Goal: Information Seeking & Learning: Compare options

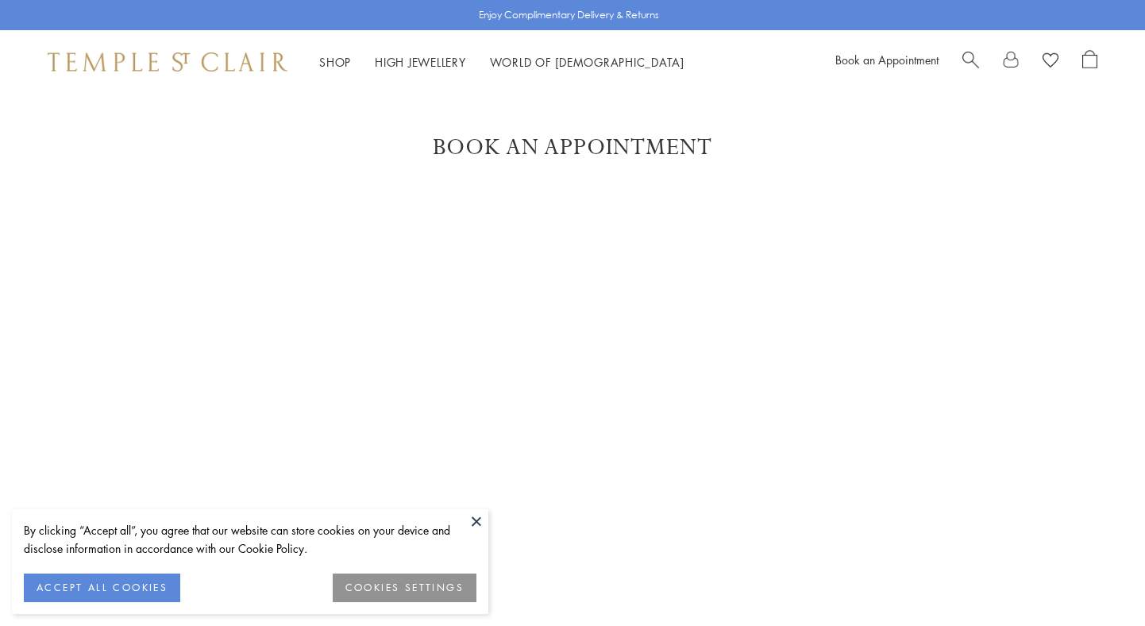
click at [115, 226] on div "Book An Appointment" at bounding box center [572, 487] width 1145 height 709
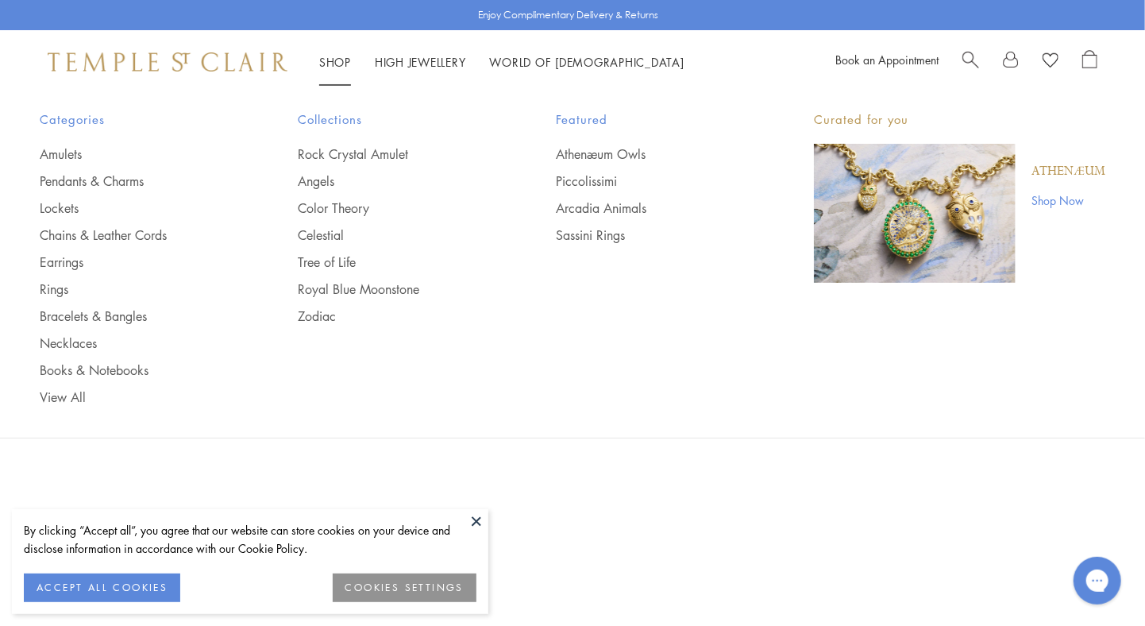
click at [338, 61] on link "Shop Shop" at bounding box center [335, 62] width 32 height 16
click at [45, 209] on link "Lockets" at bounding box center [137, 207] width 195 height 17
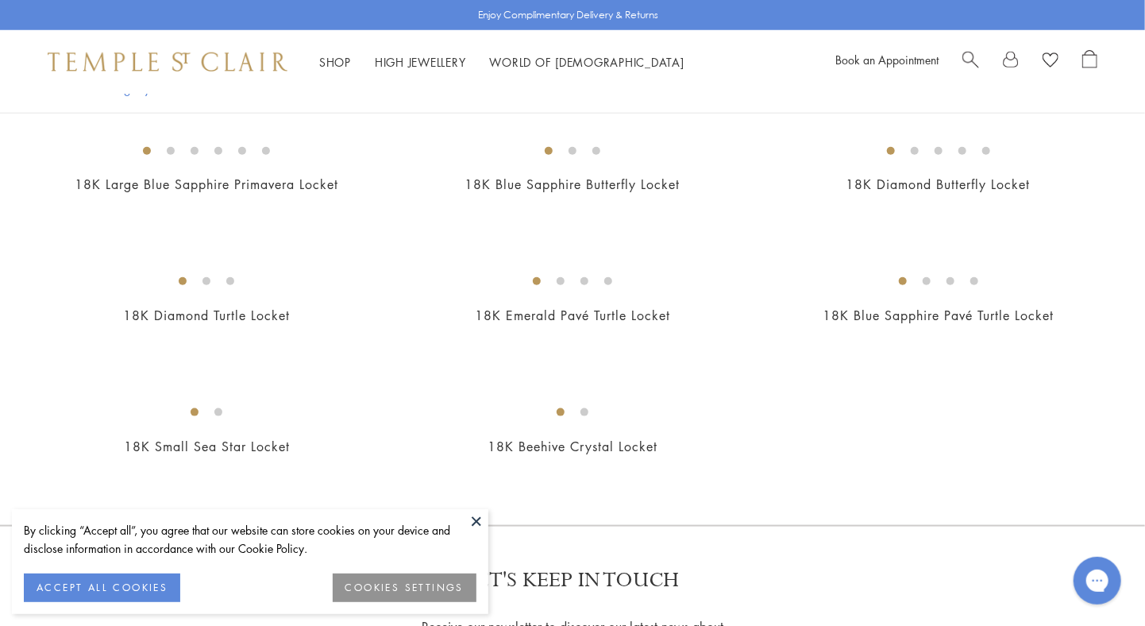
scroll to position [699, 0]
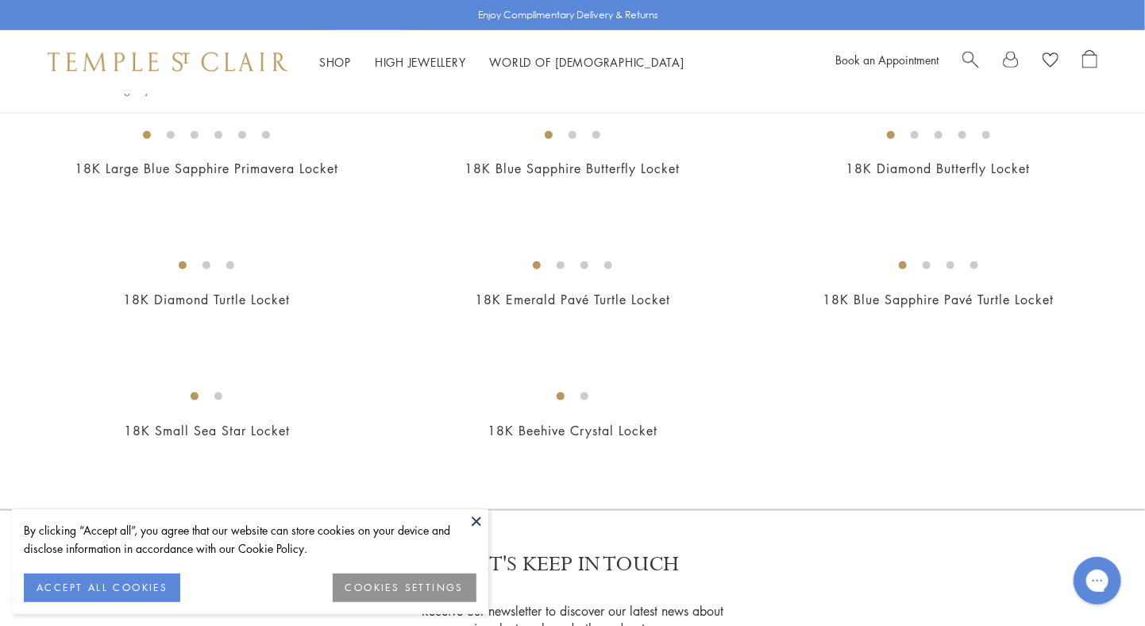
click at [0, 0] on img at bounding box center [0, 0] width 0 height 0
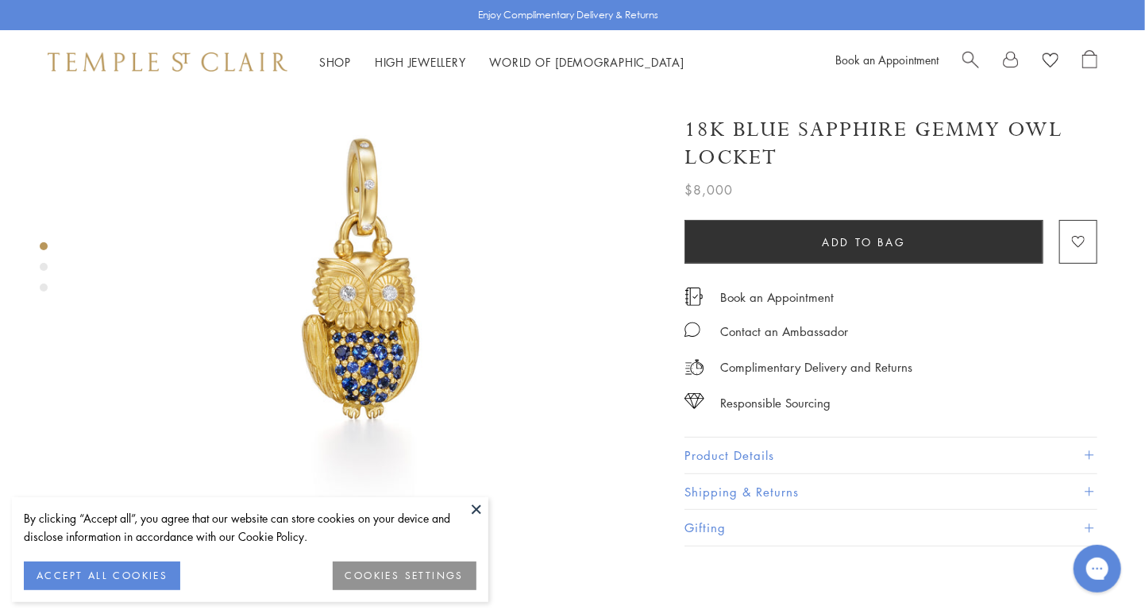
scroll to position [105, 0]
click at [727, 446] on button "Product Details" at bounding box center [891, 456] width 413 height 36
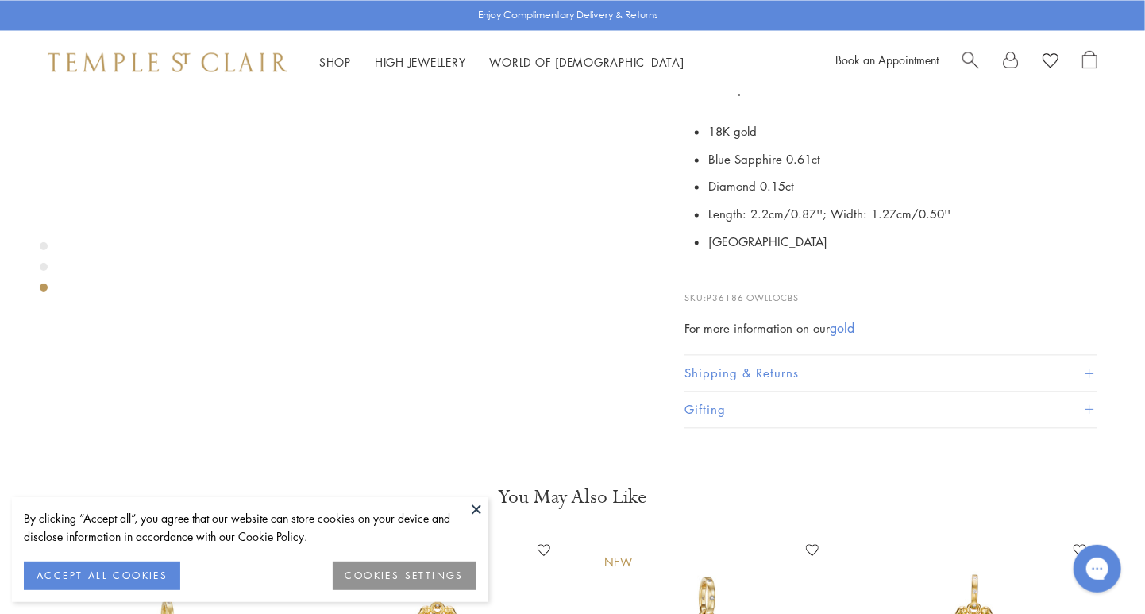
scroll to position [1461, 0]
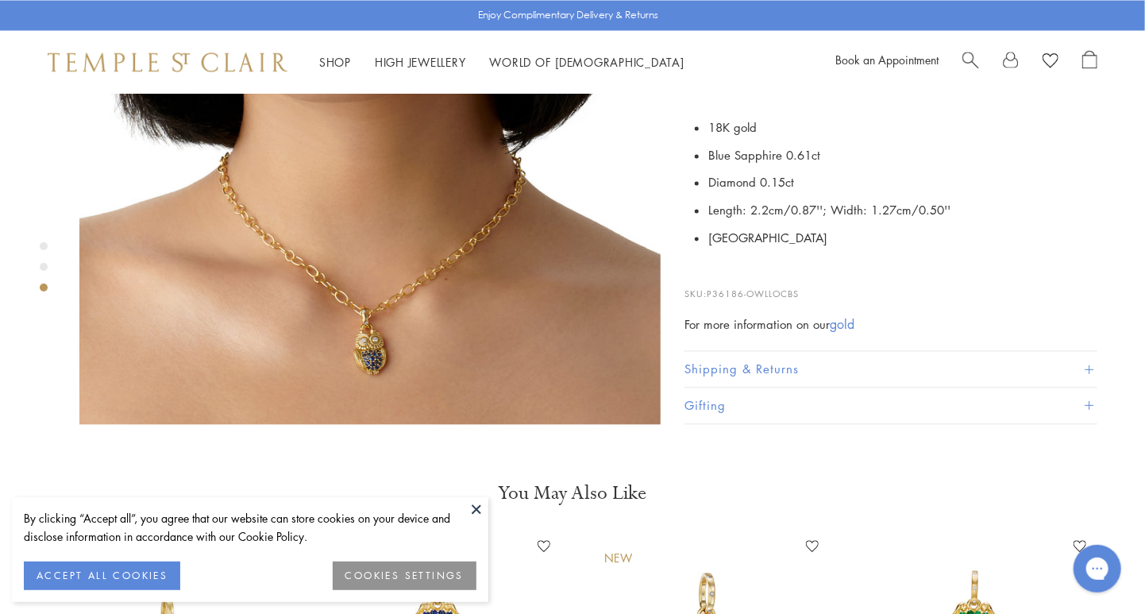
click at [44, 268] on div "Product gallery navigation" at bounding box center [44, 267] width 8 height 8
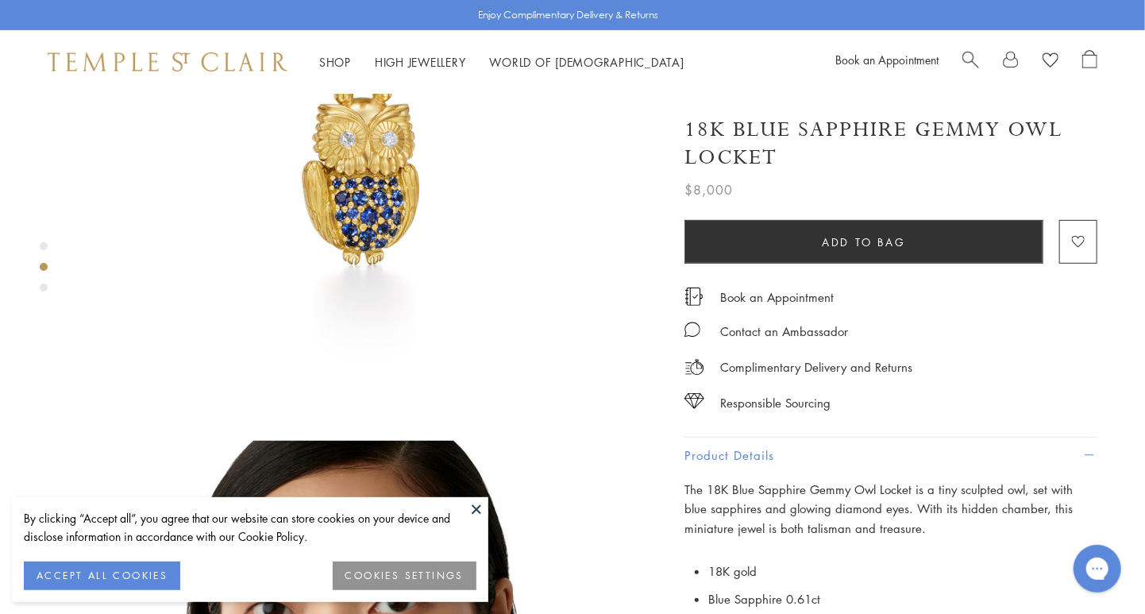
scroll to position [201, 0]
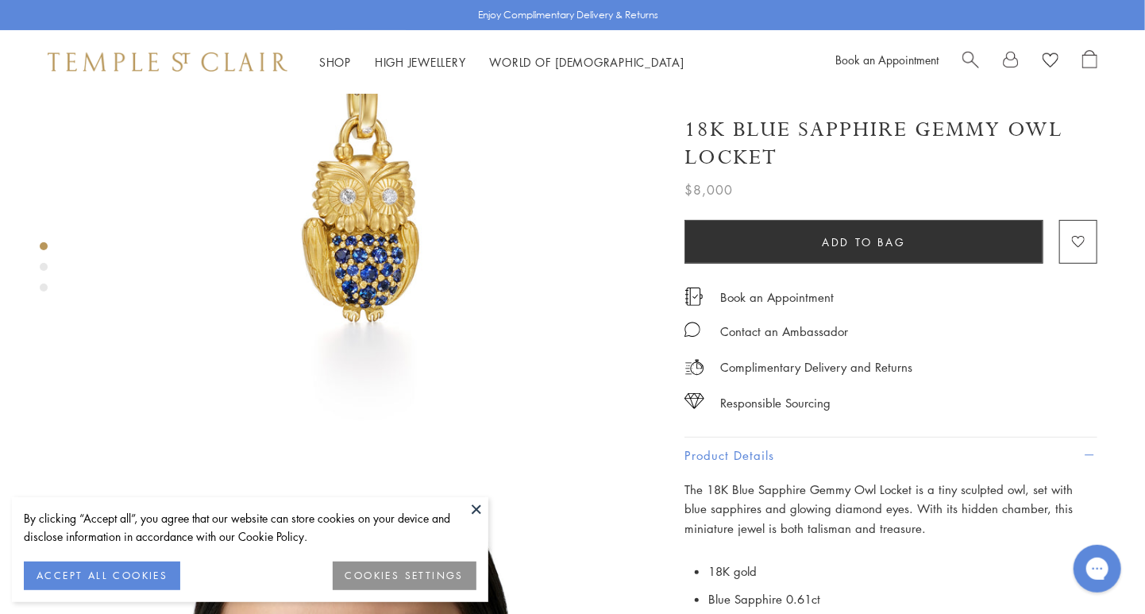
click at [110, 188] on img at bounding box center [369, 183] width 581 height 581
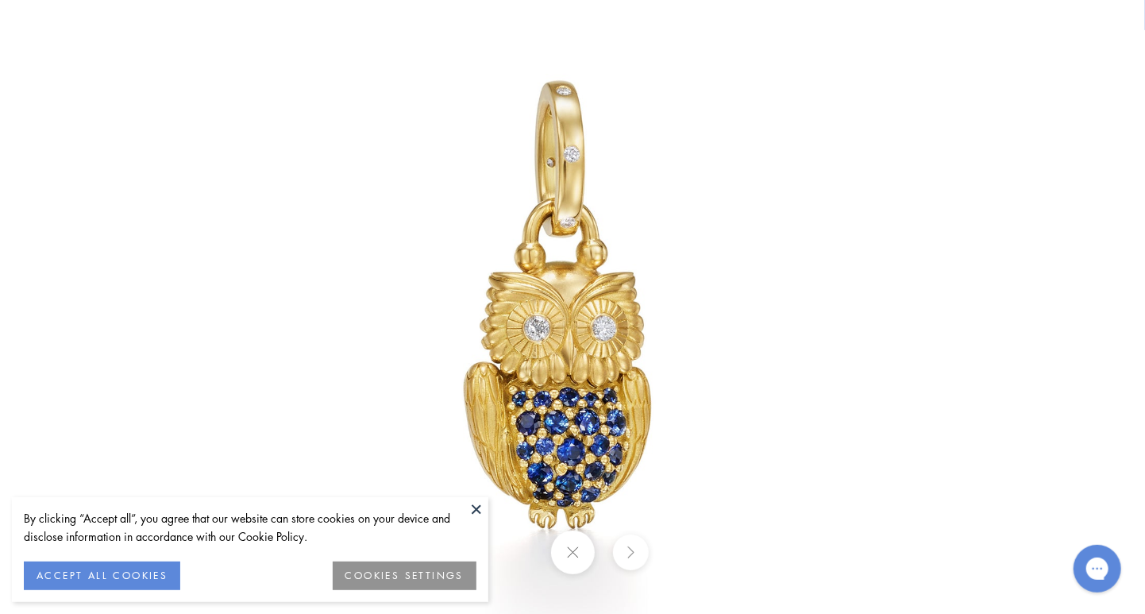
click at [753, 171] on img at bounding box center [572, 307] width 929 height 929
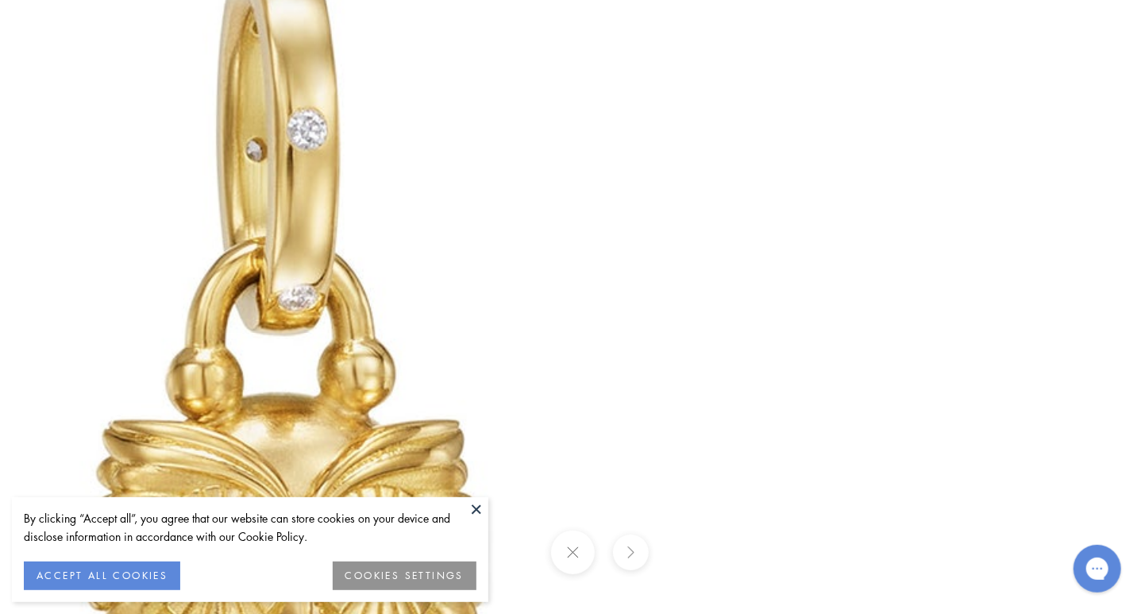
click at [575, 560] on button at bounding box center [572, 552] width 44 height 44
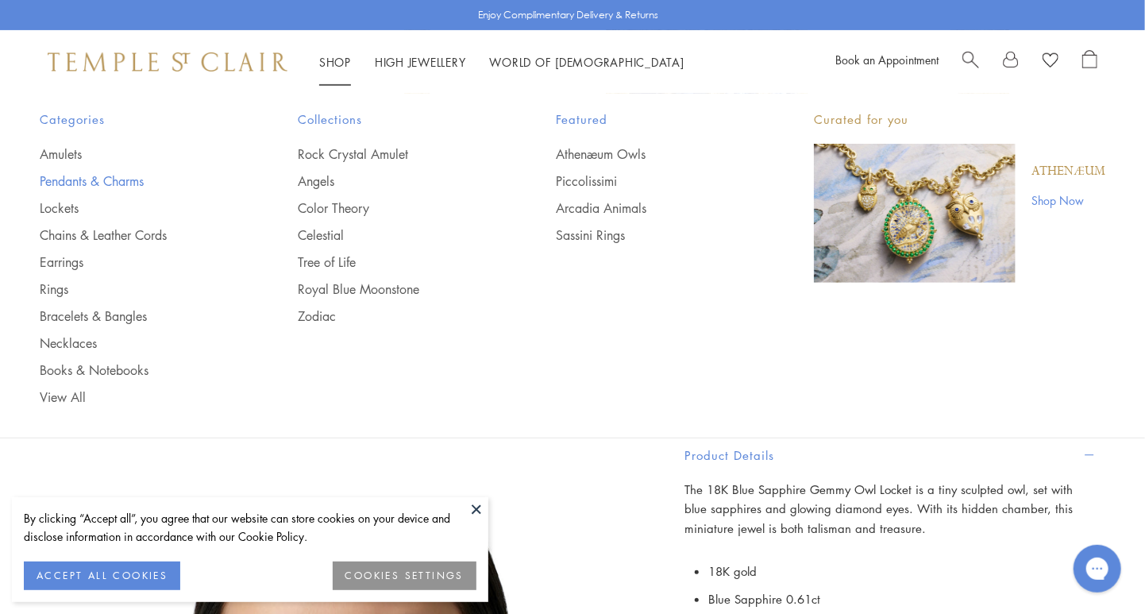
click at [65, 180] on link "Pendants & Charms" at bounding box center [137, 180] width 195 height 17
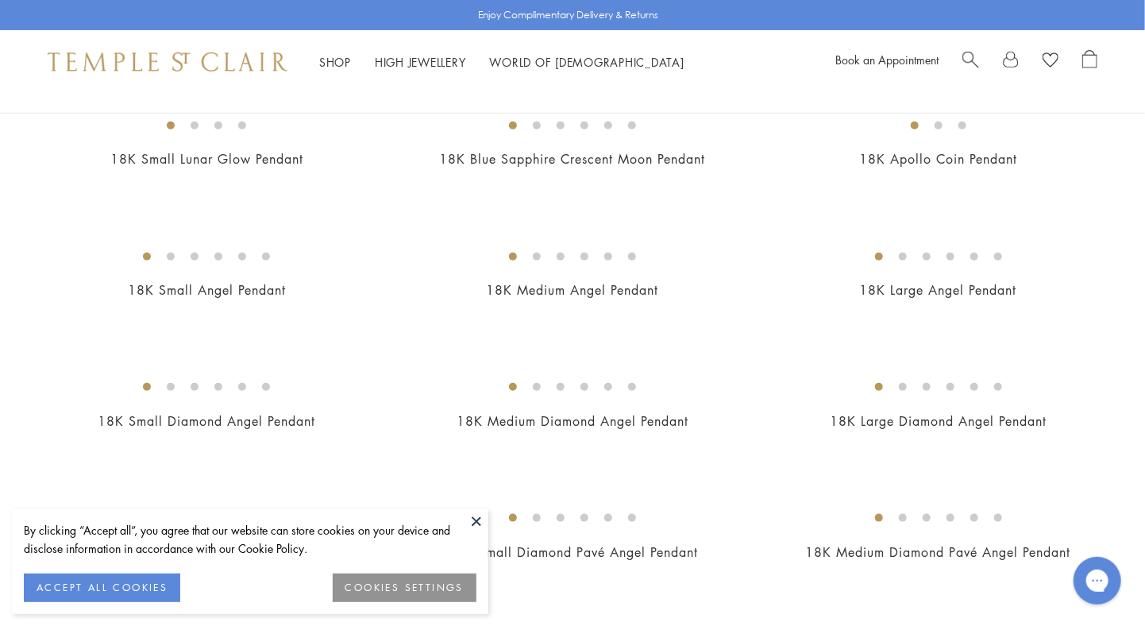
scroll to position [584, 0]
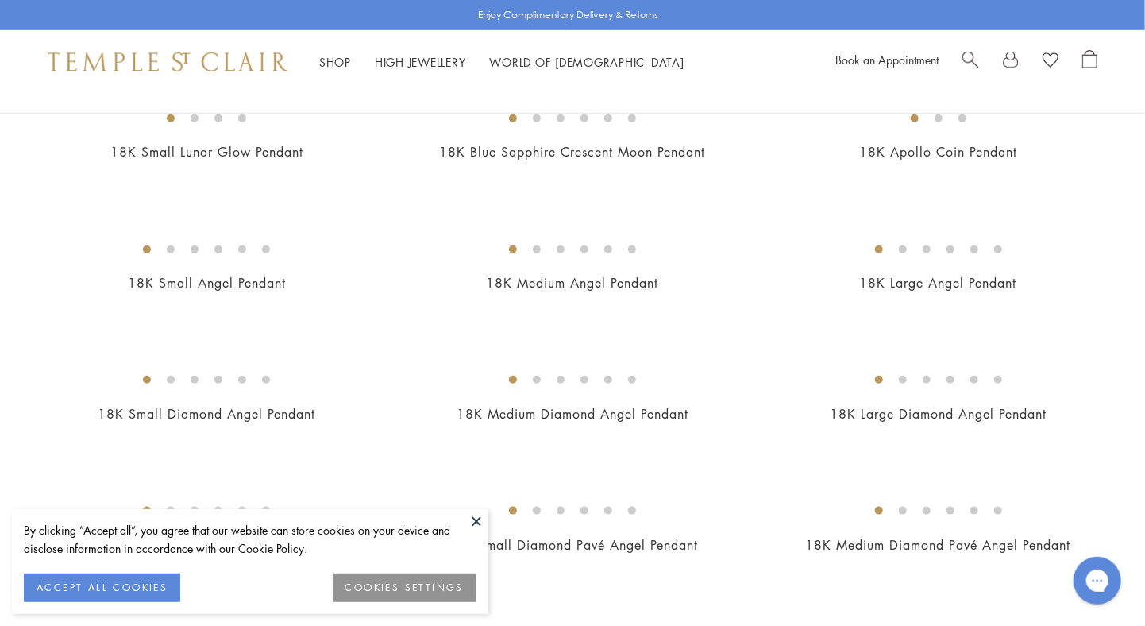
click at [0, 0] on img at bounding box center [0, 0] width 0 height 0
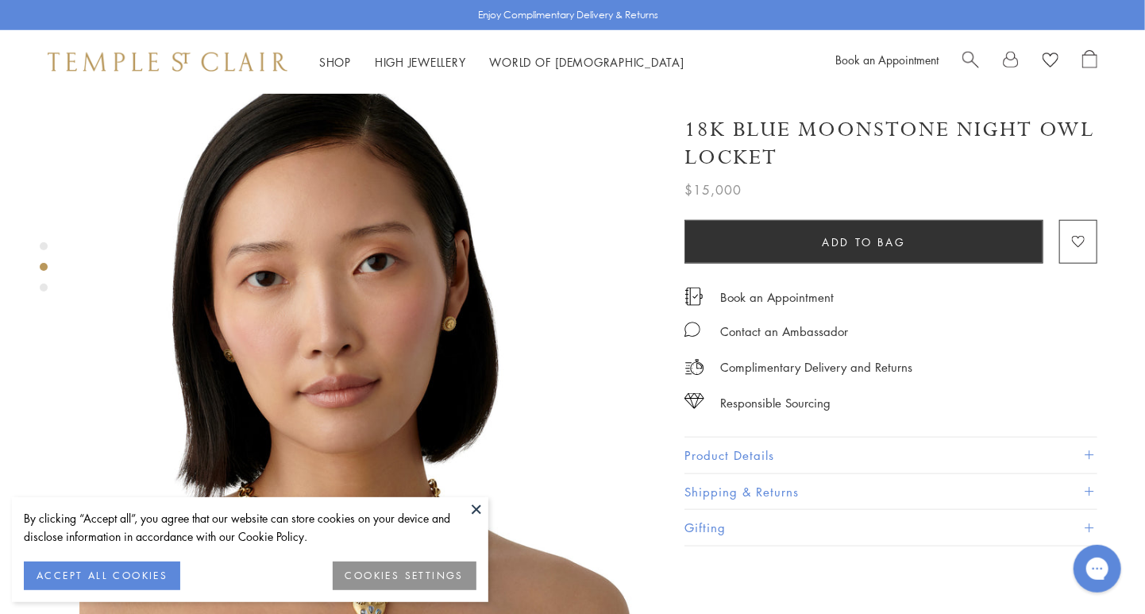
scroll to position [607, 0]
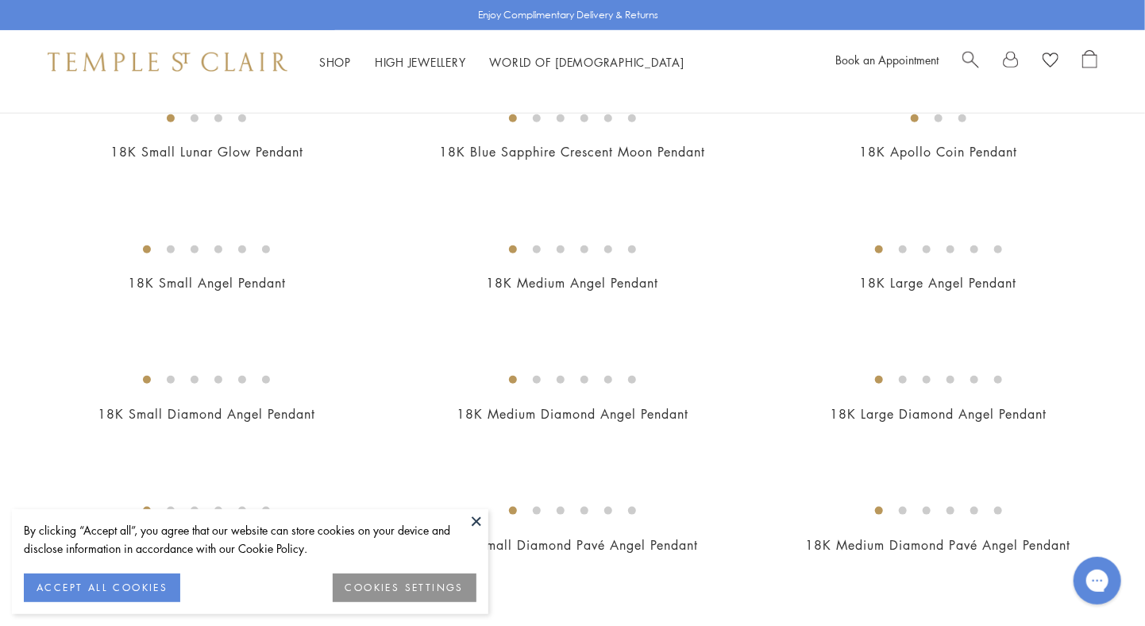
click at [0, 0] on img at bounding box center [0, 0] width 0 height 0
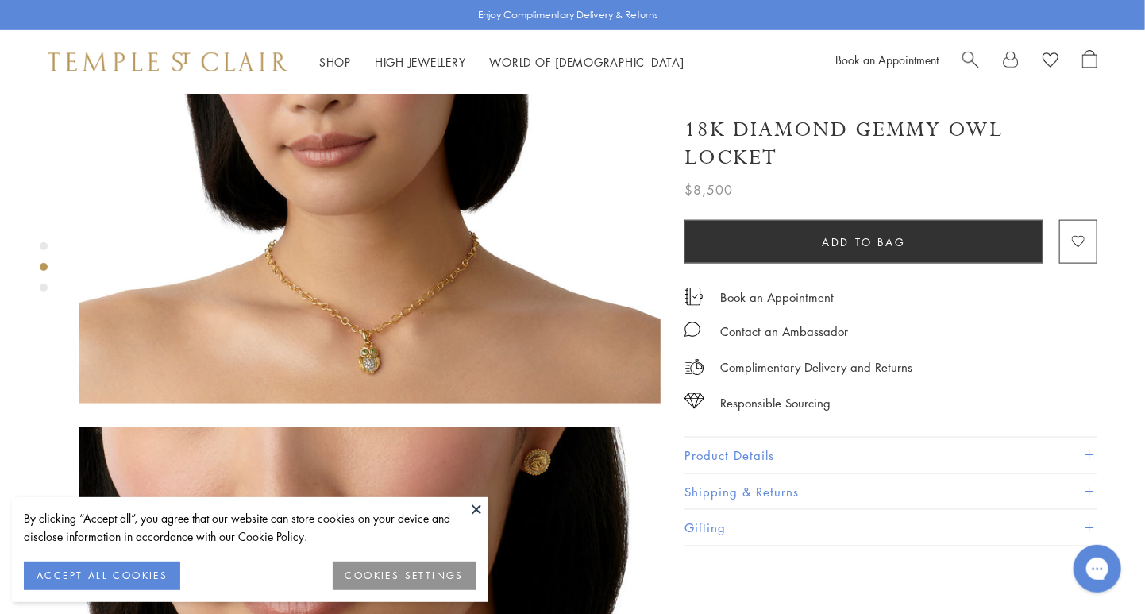
scroll to position [869, 0]
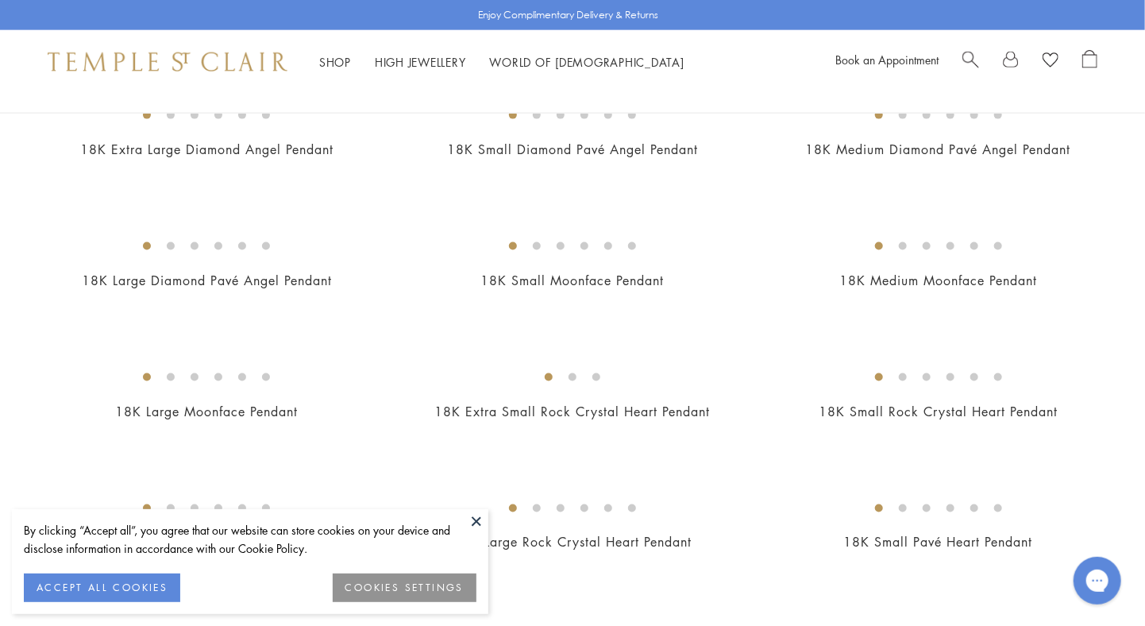
scroll to position [981, 0]
click at [0, 0] on img at bounding box center [0, 0] width 0 height 0
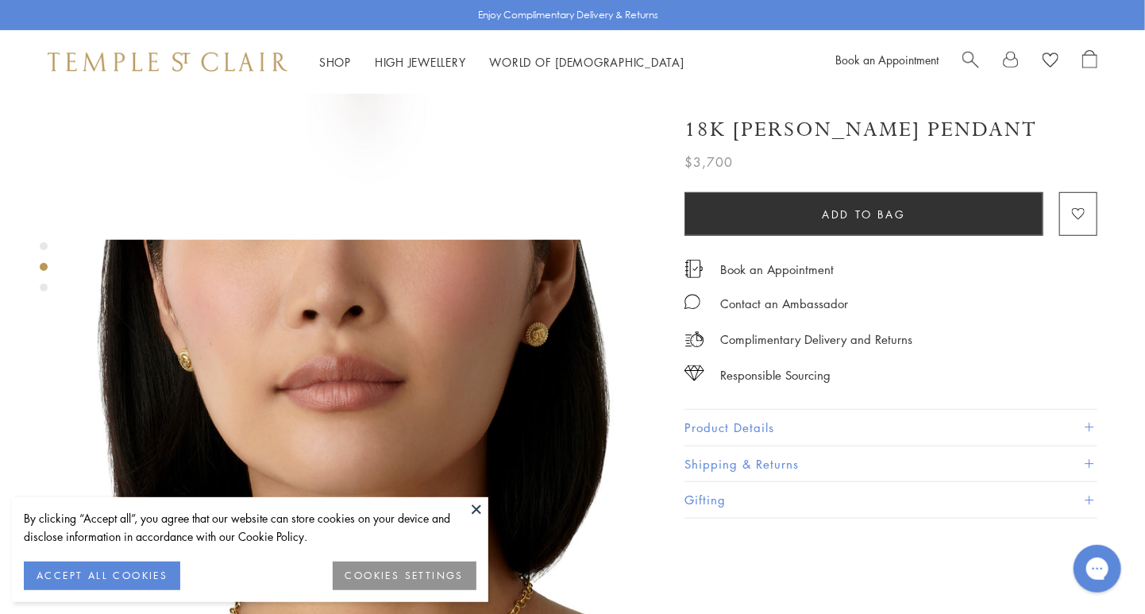
scroll to position [431, 0]
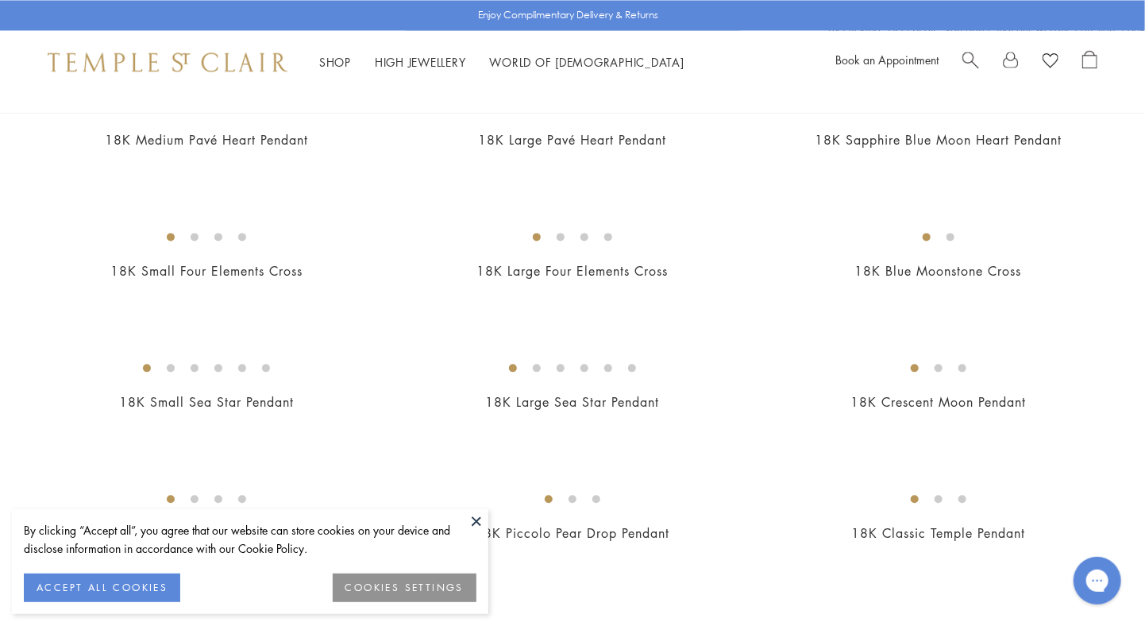
scroll to position [1514, 0]
click at [0, 0] on img at bounding box center [0, 0] width 0 height 0
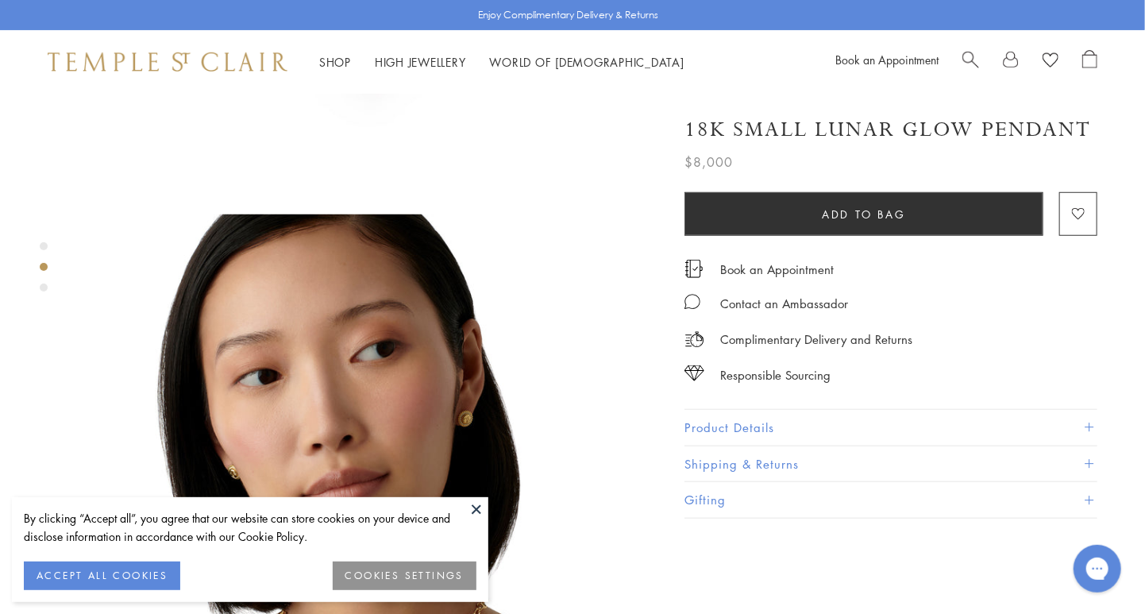
scroll to position [473, 0]
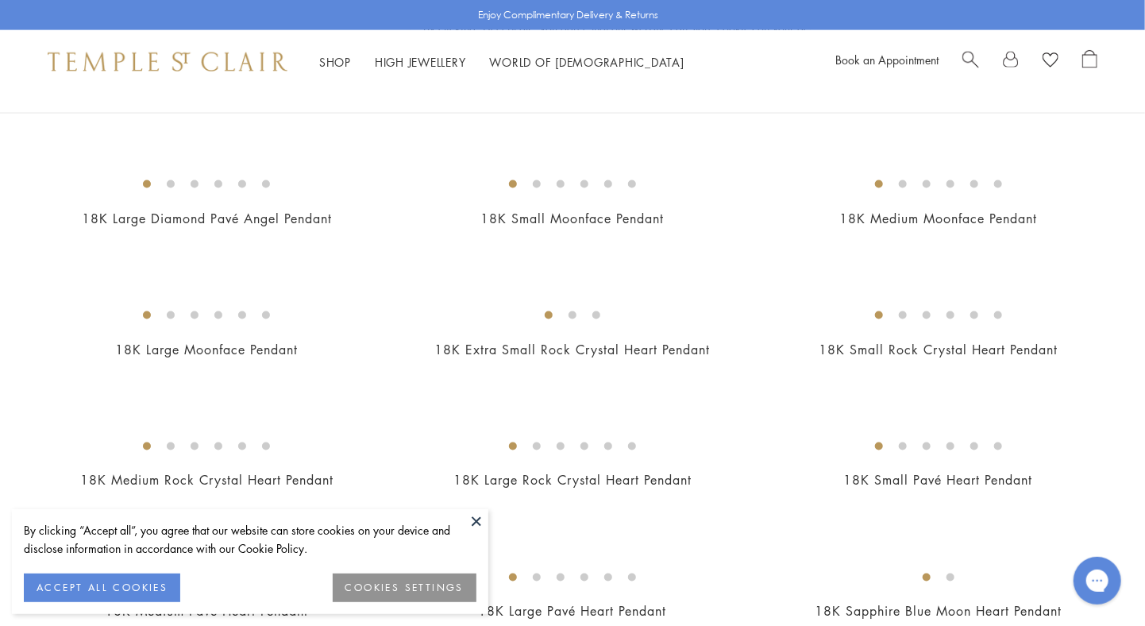
scroll to position [1042, 0]
click at [0, 0] on img at bounding box center [0, 0] width 0 height 0
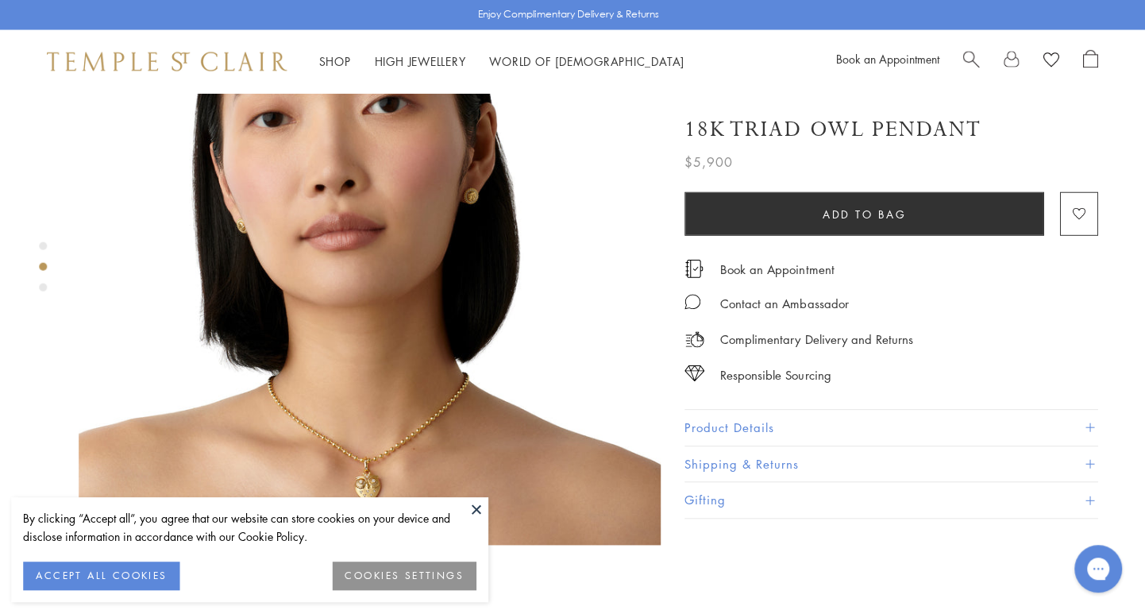
scroll to position [736, 0]
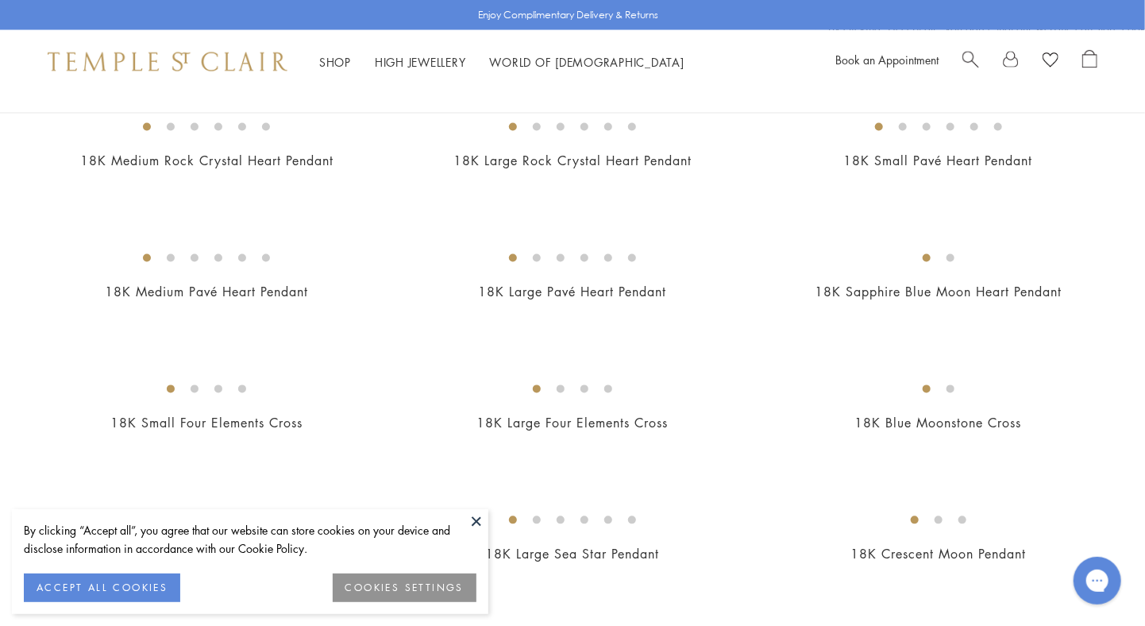
scroll to position [1362, 0]
click at [0, 0] on img at bounding box center [0, 0] width 0 height 0
